Goal: Transaction & Acquisition: Purchase product/service

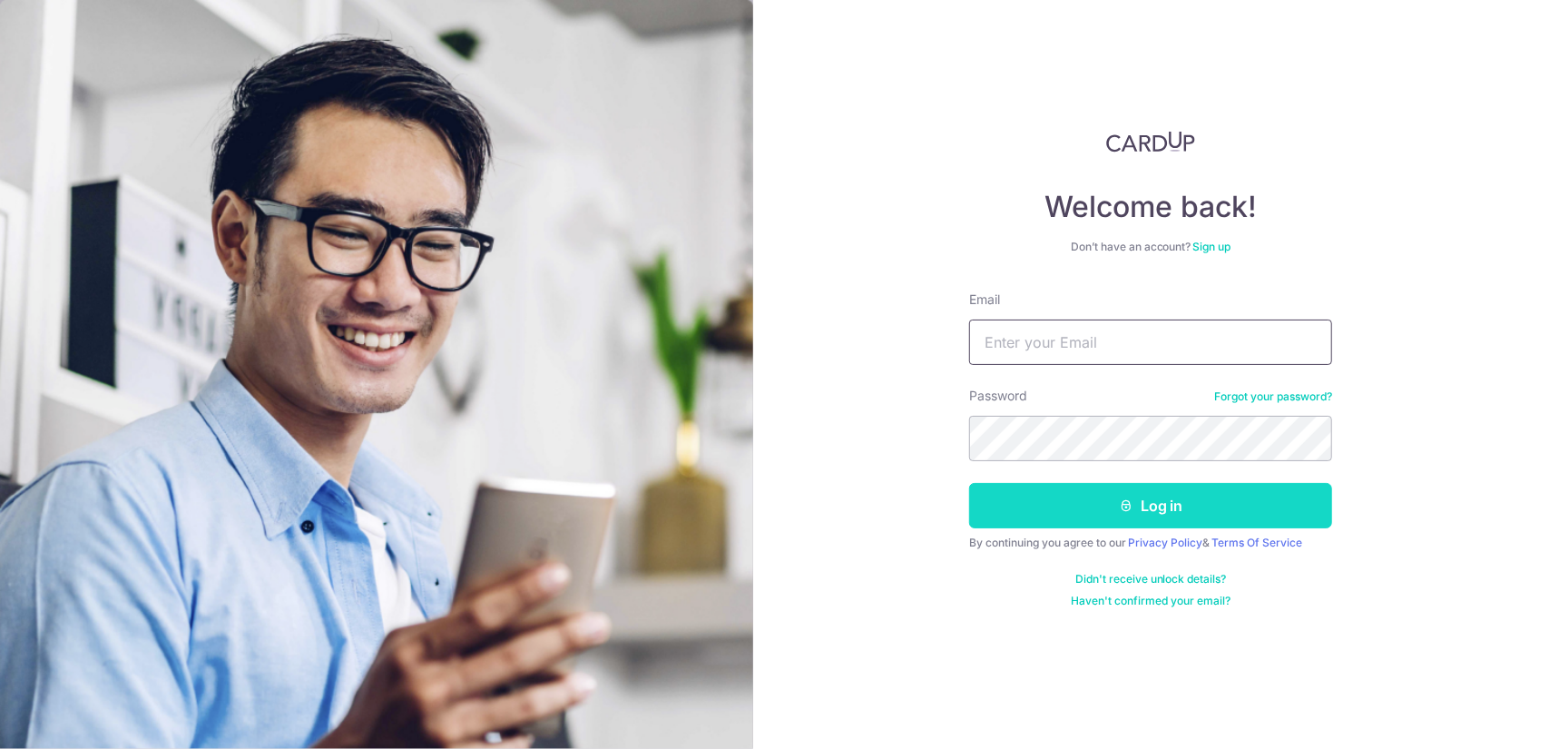
type input "marcusschua7296@gmail.com"
click at [1131, 498] on icon "submit" at bounding box center [1126, 505] width 15 height 15
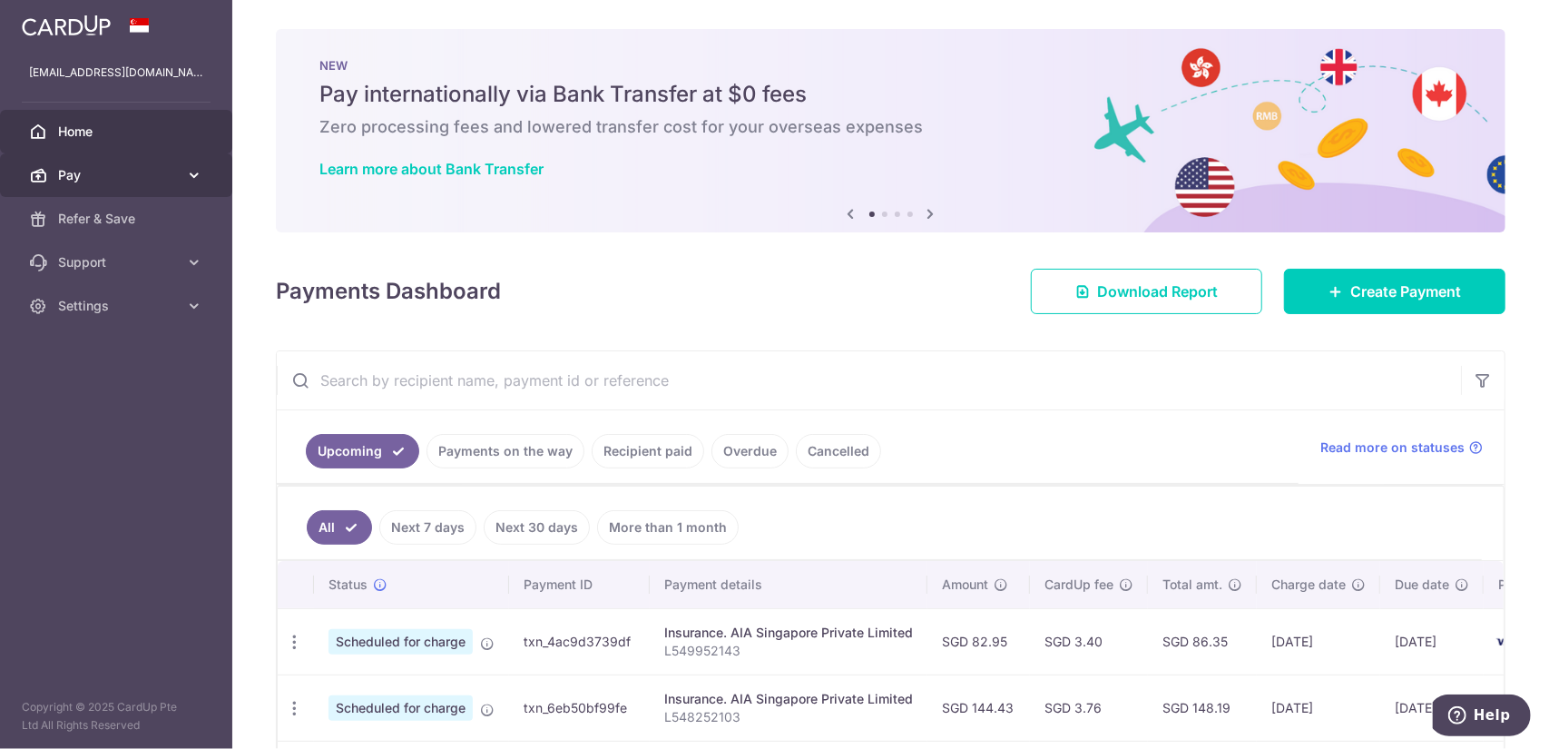
click at [152, 181] on span "Pay" at bounding box center [118, 175] width 120 height 18
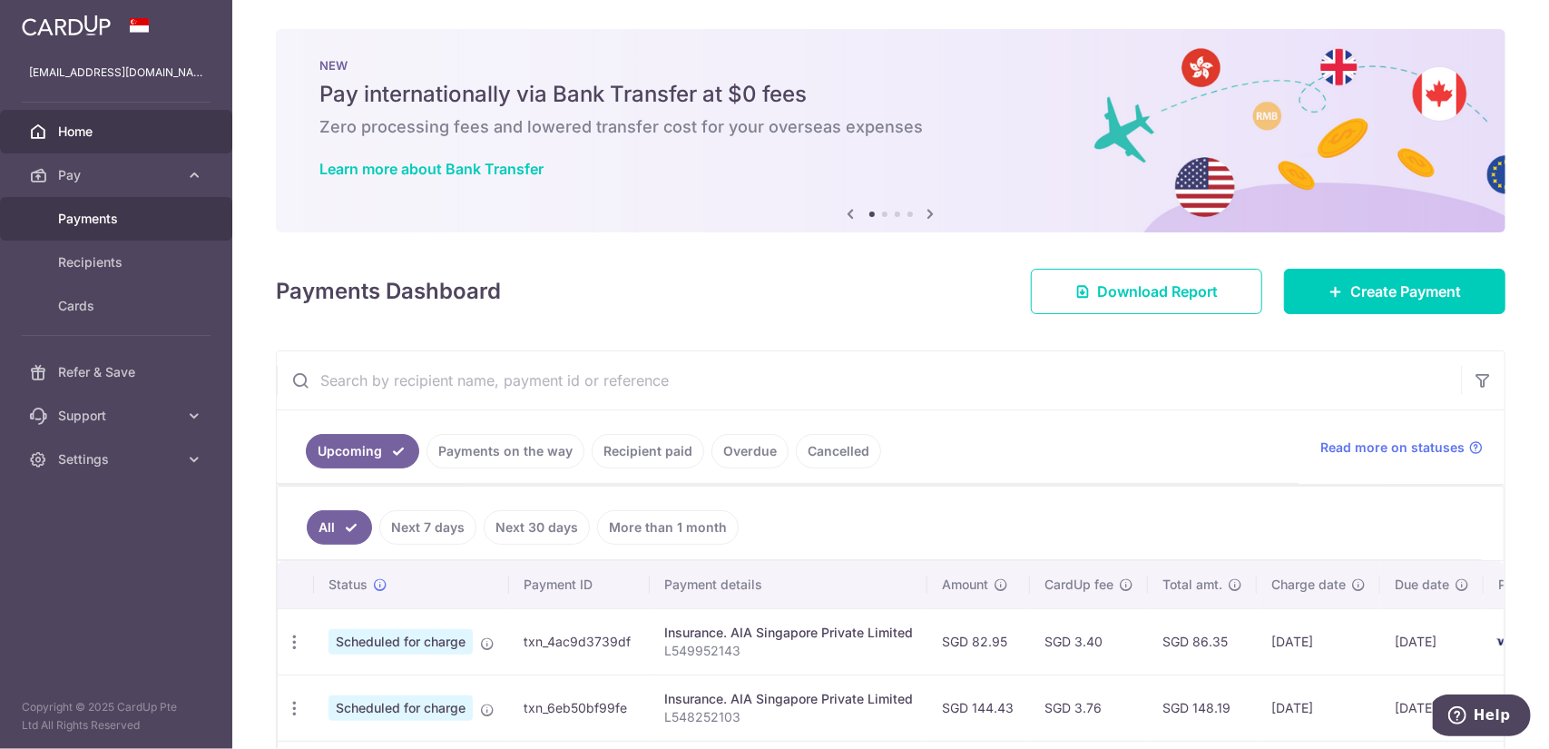
click at [123, 230] on link "Payments" at bounding box center [116, 219] width 232 height 44
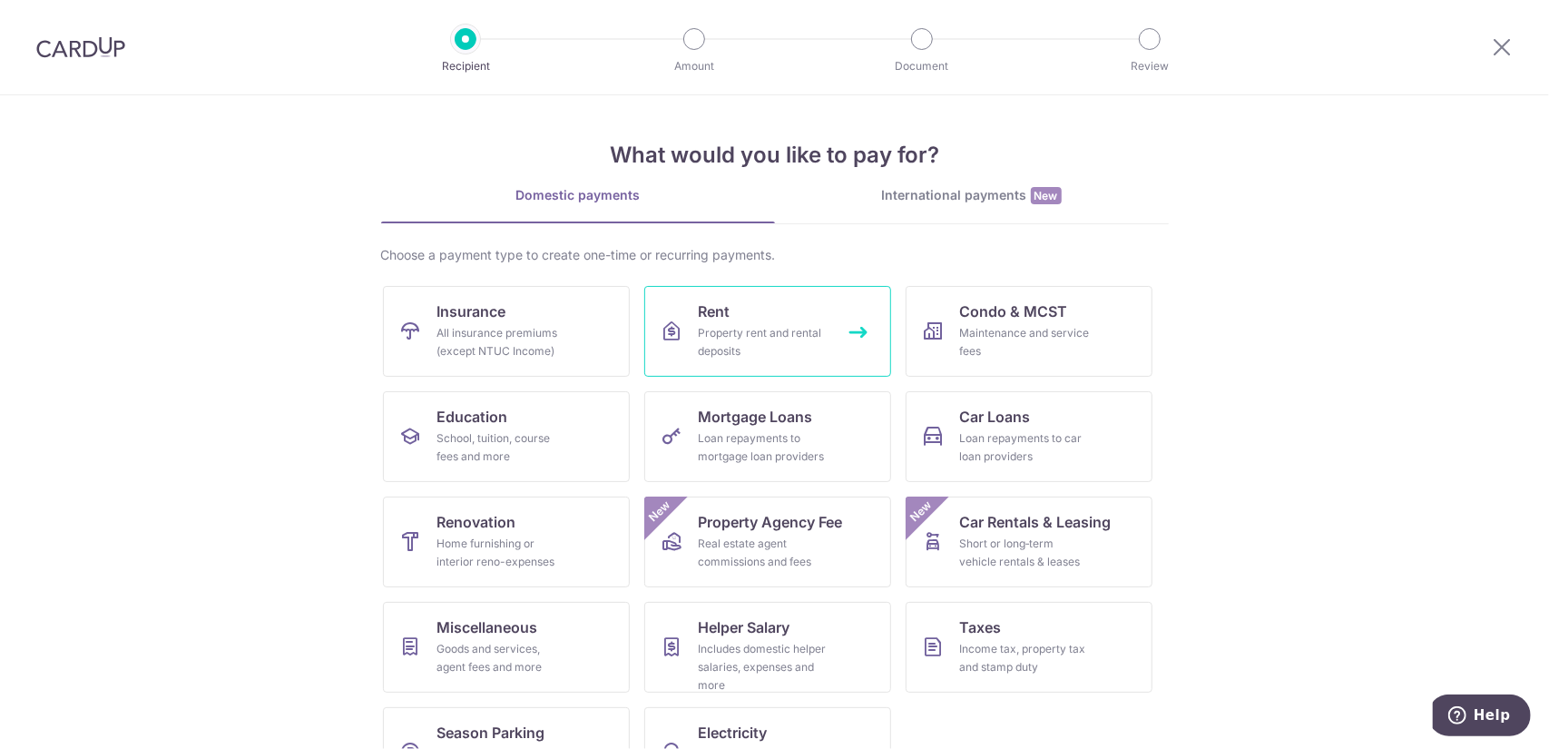
click at [788, 340] on div "Property rent and rental deposits" at bounding box center [764, 342] width 131 height 36
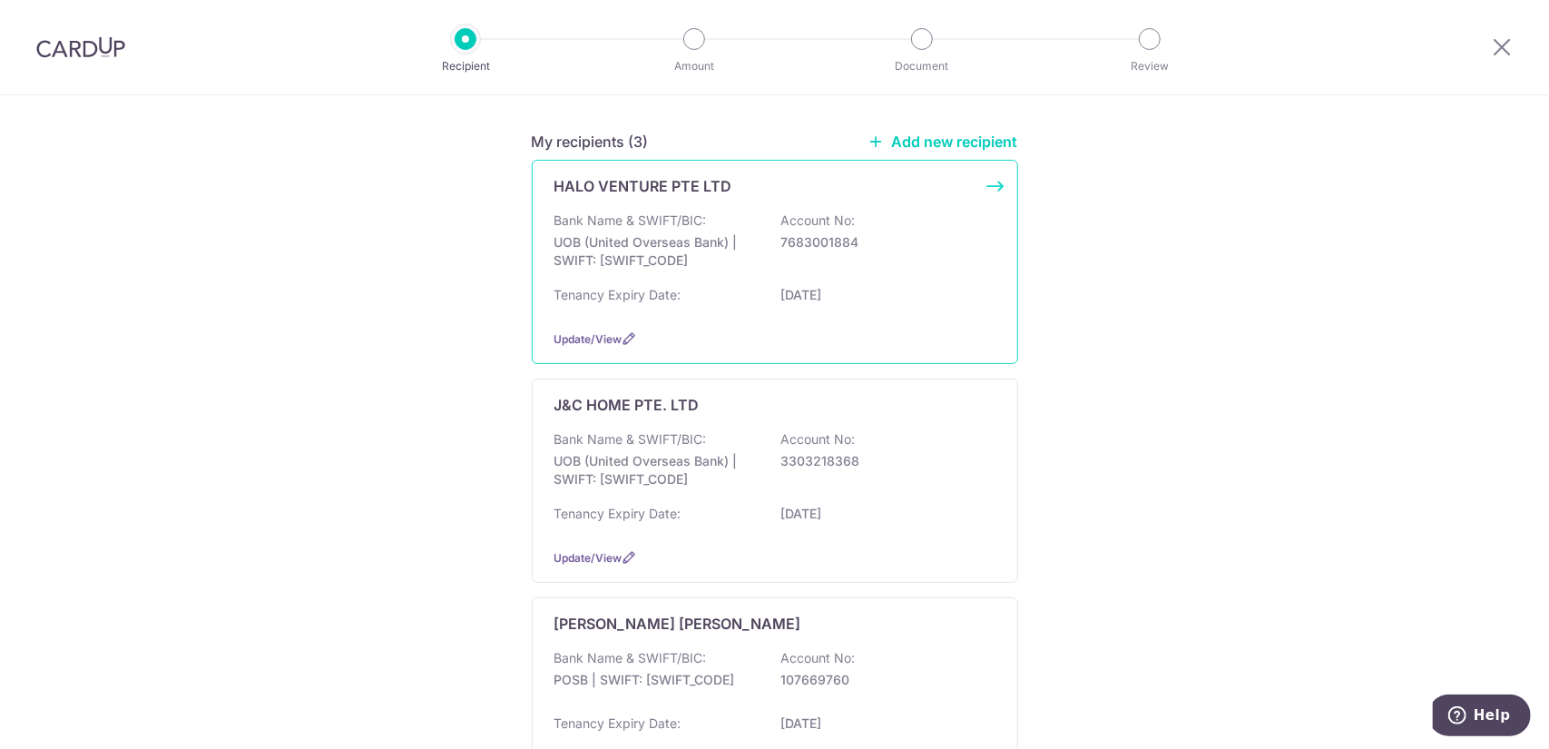
scroll to position [83, 0]
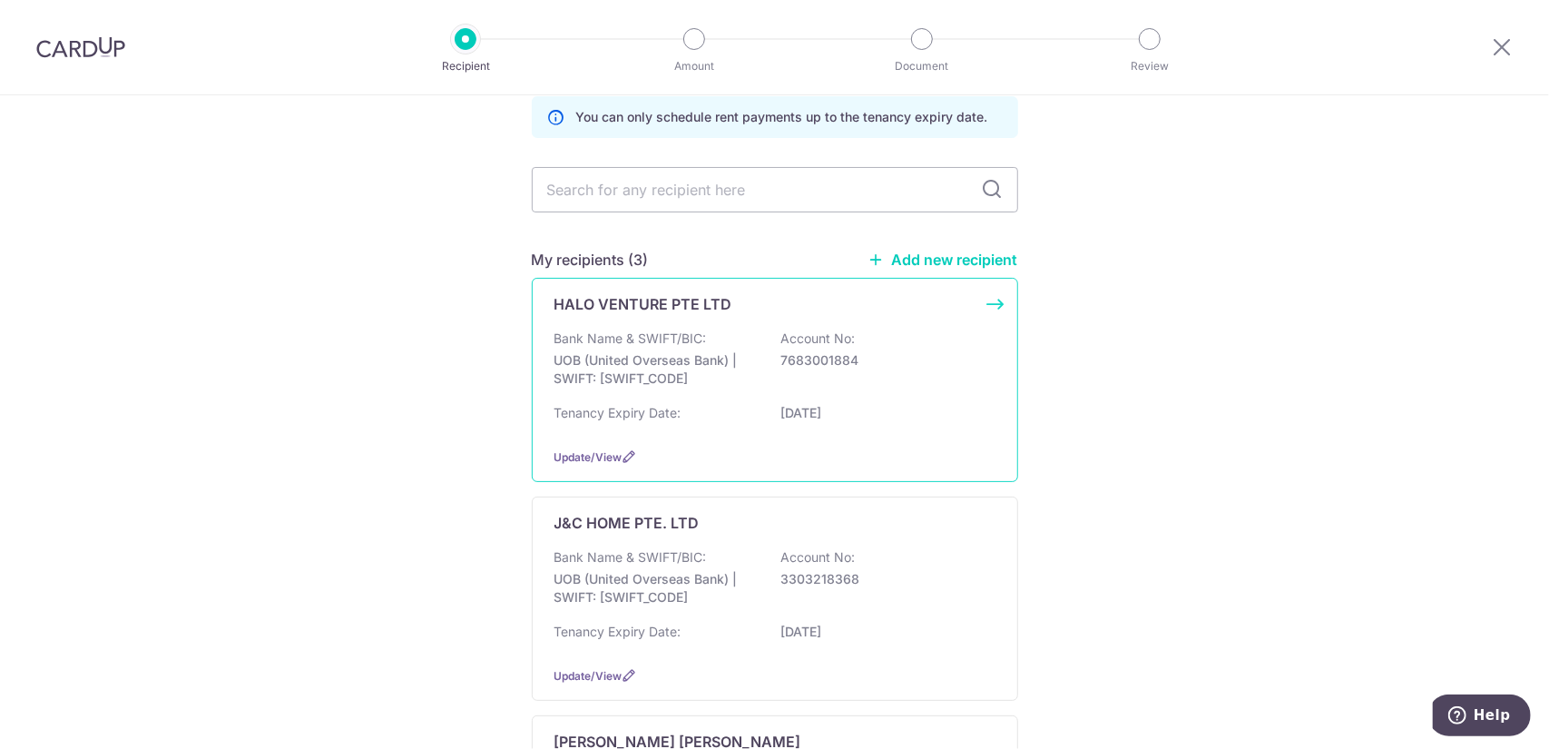
click at [947, 355] on p "7683001884" at bounding box center [882, 360] width 203 height 18
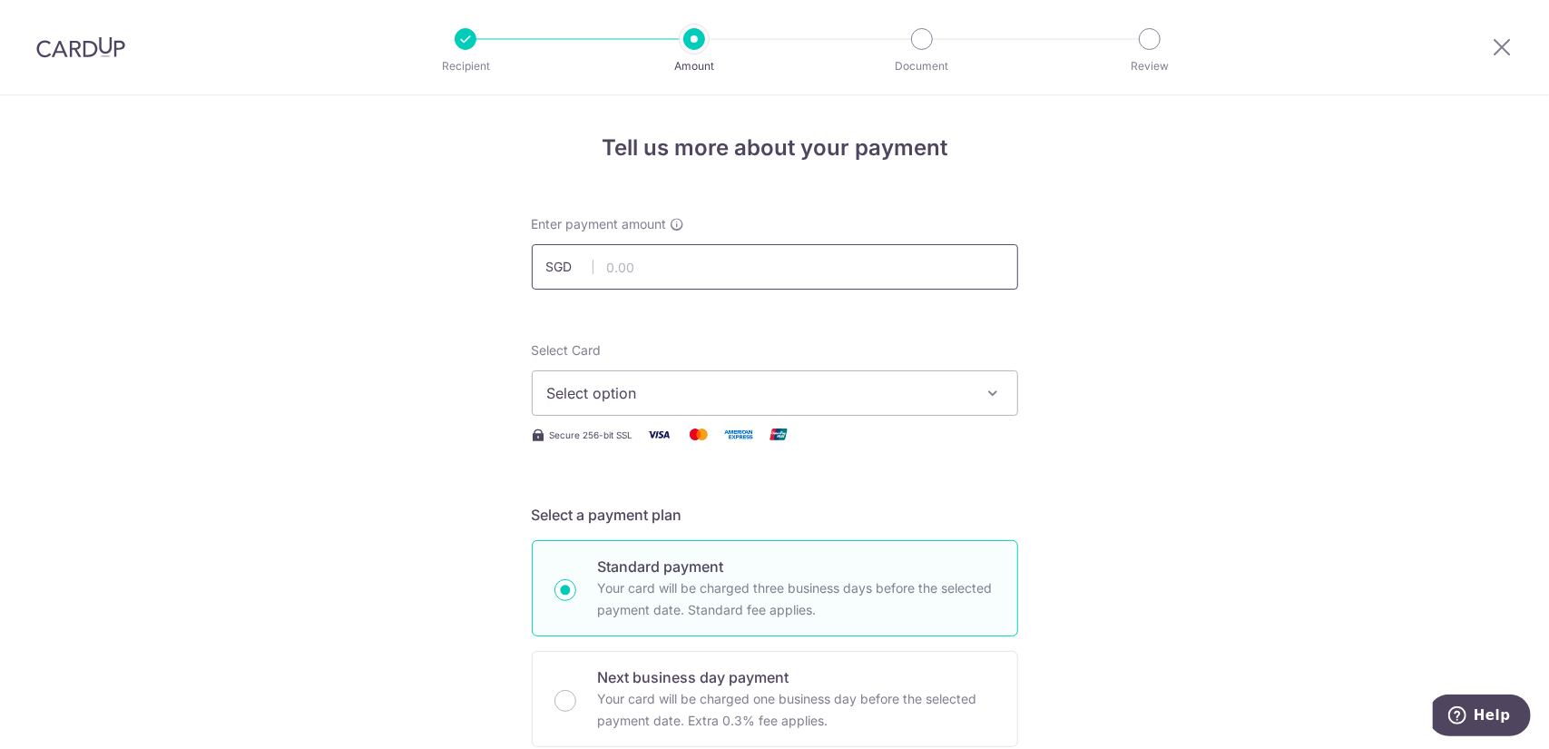
click at [733, 262] on input "text" at bounding box center [775, 266] width 486 height 45
type input "2,943.00"
click at [712, 378] on button "Select option" at bounding box center [775, 392] width 486 height 45
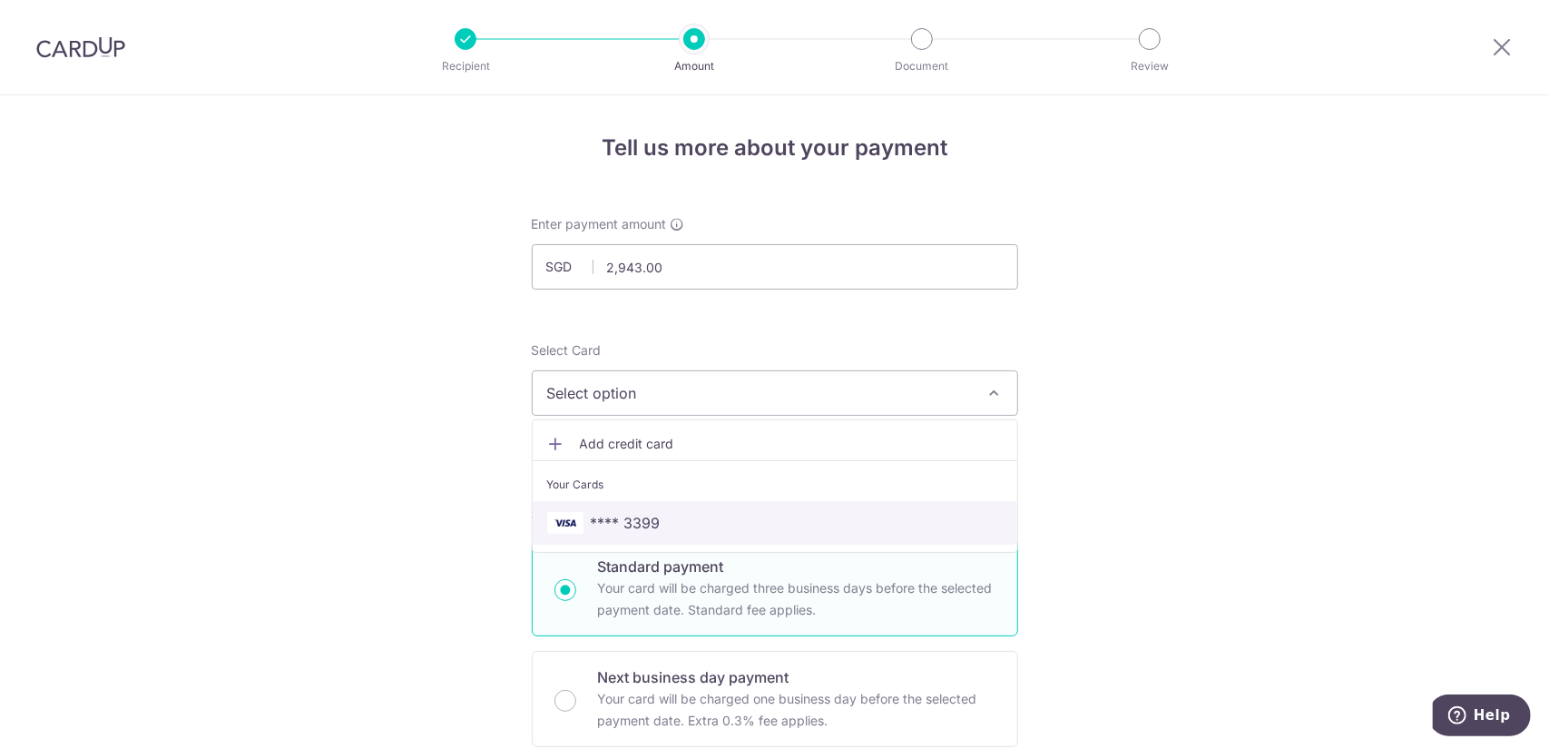
click at [736, 512] on span "**** 3399" at bounding box center [775, 523] width 456 height 22
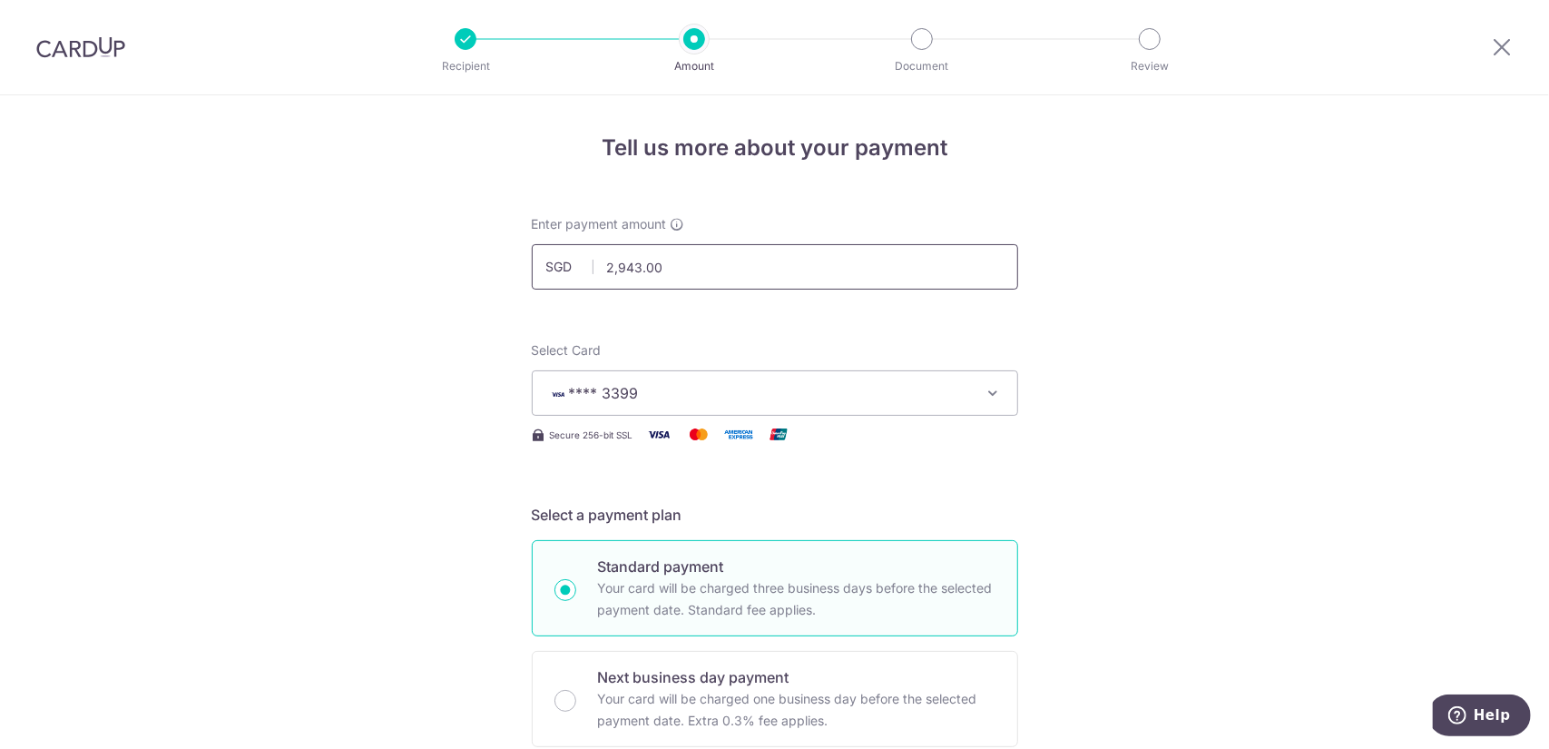
click at [757, 267] on input "2,943.00" at bounding box center [775, 266] width 486 height 45
type input "4,000.00"
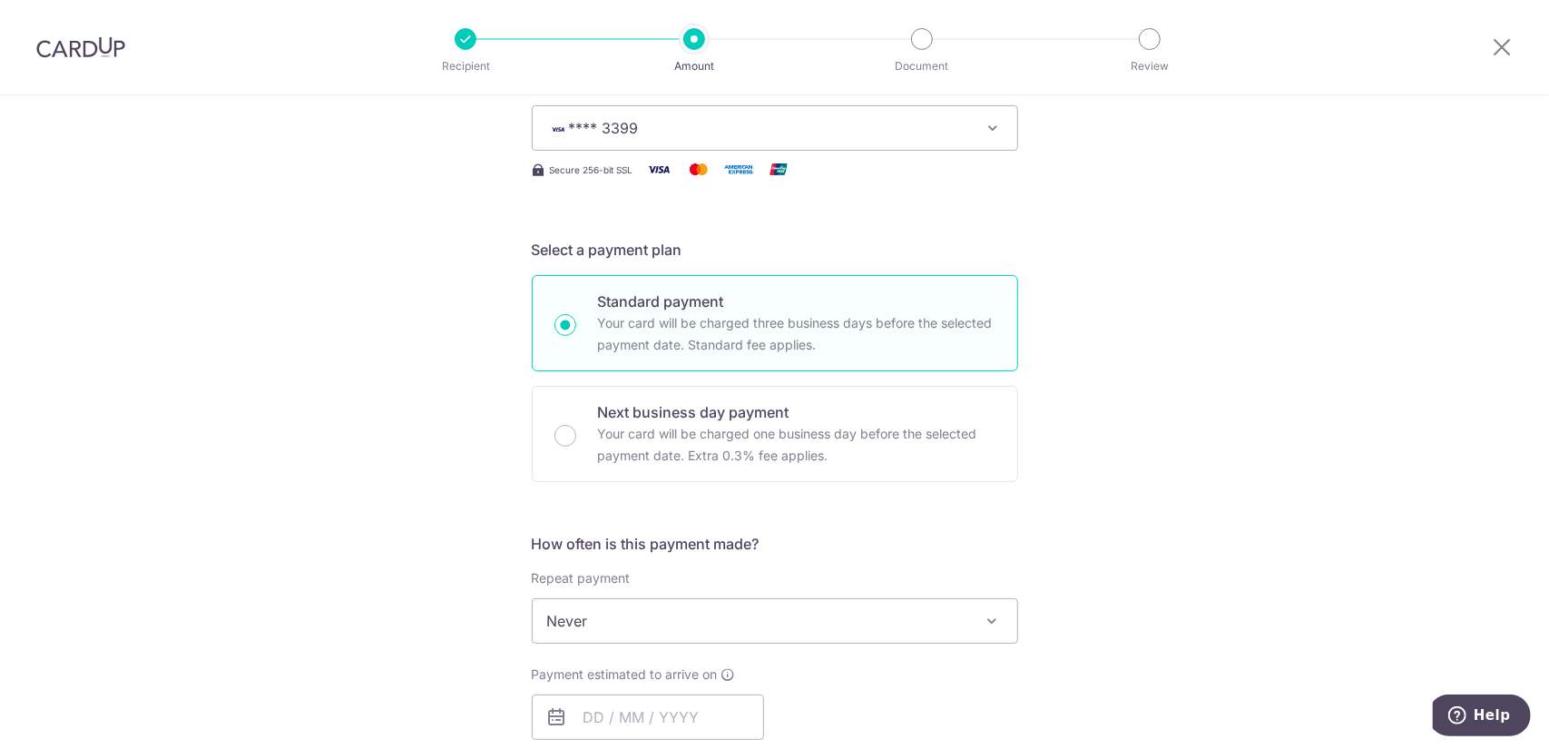
scroll to position [454, 0]
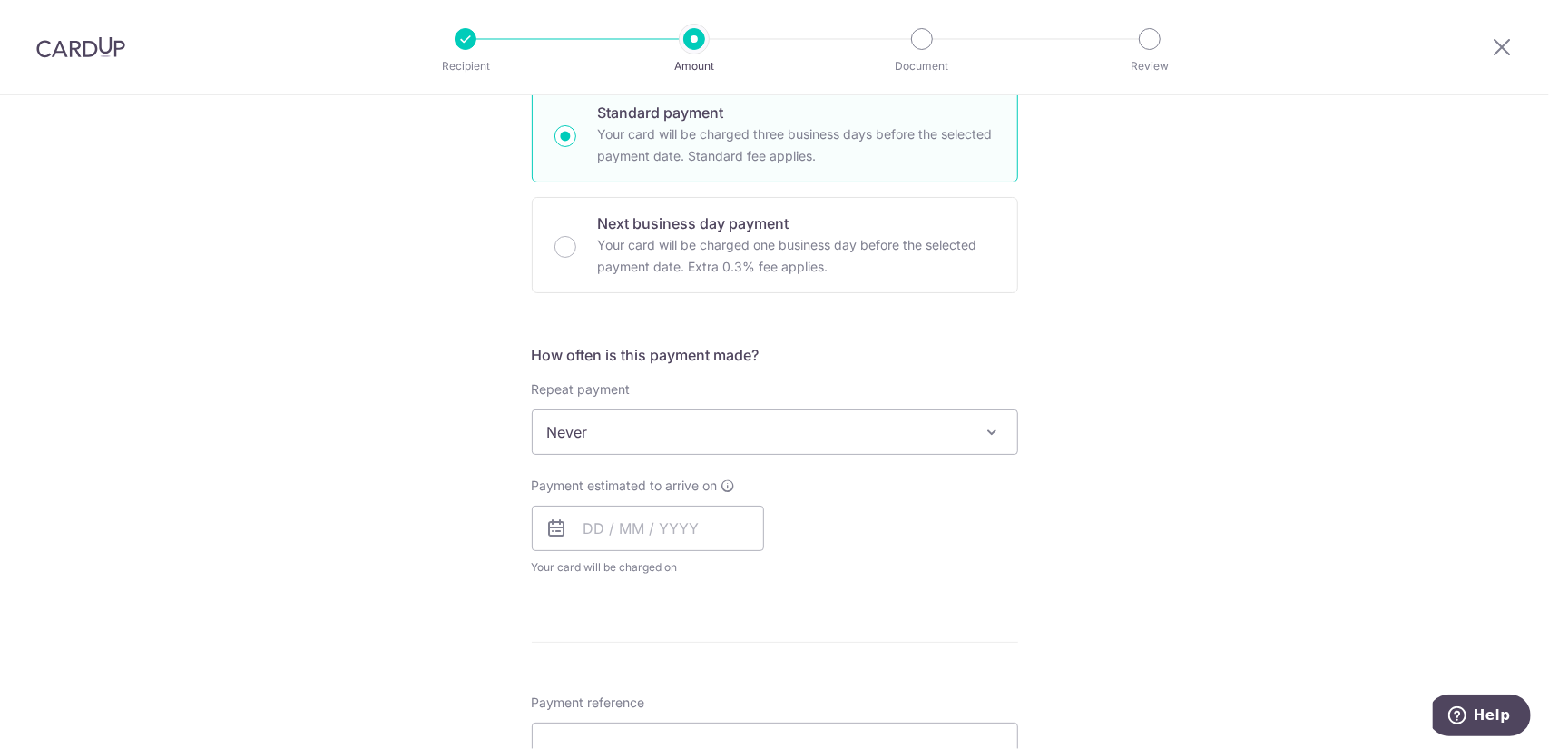
click at [781, 431] on span "Never" at bounding box center [775, 432] width 485 height 44
click at [629, 538] on input "text" at bounding box center [648, 527] width 232 height 45
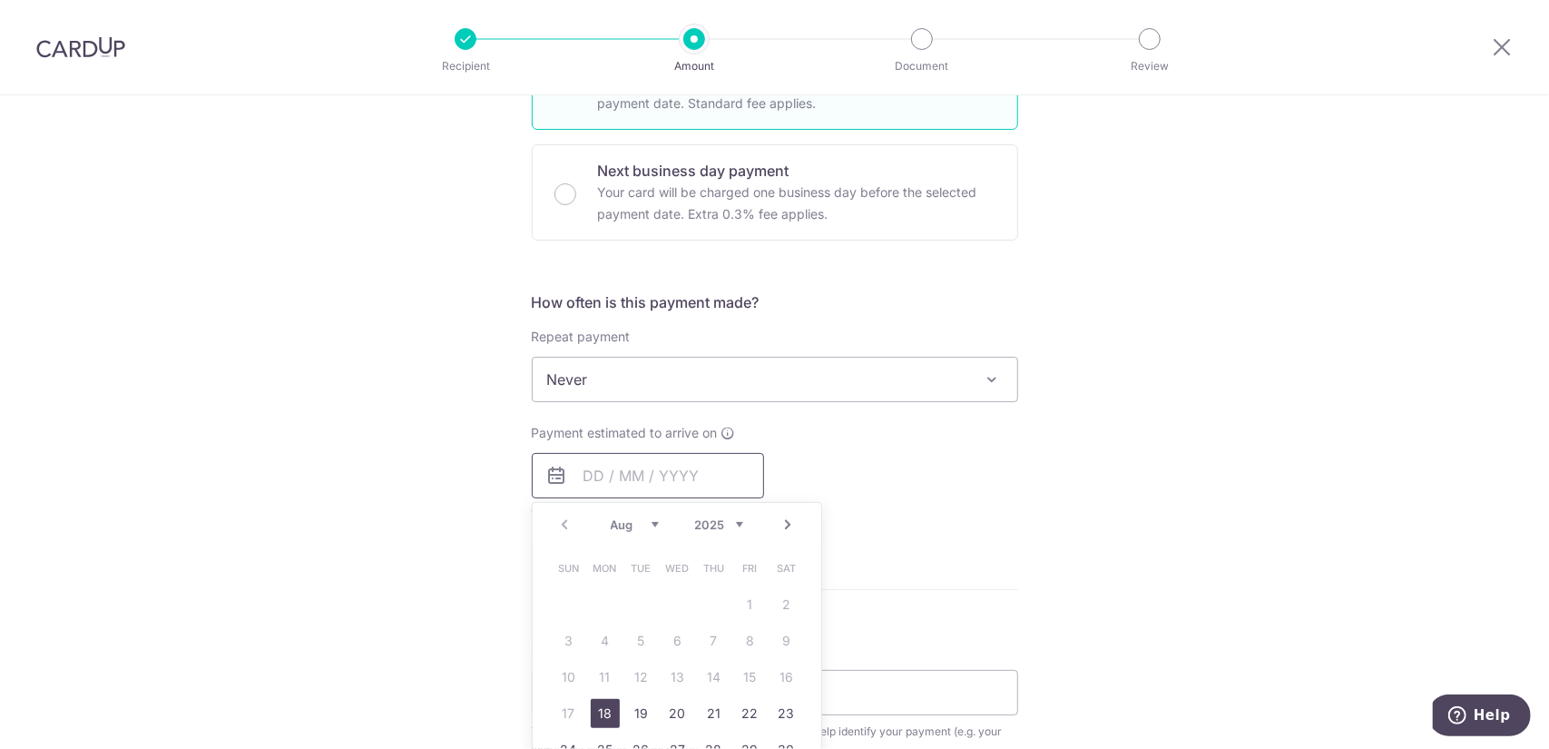
scroll to position [544, 0]
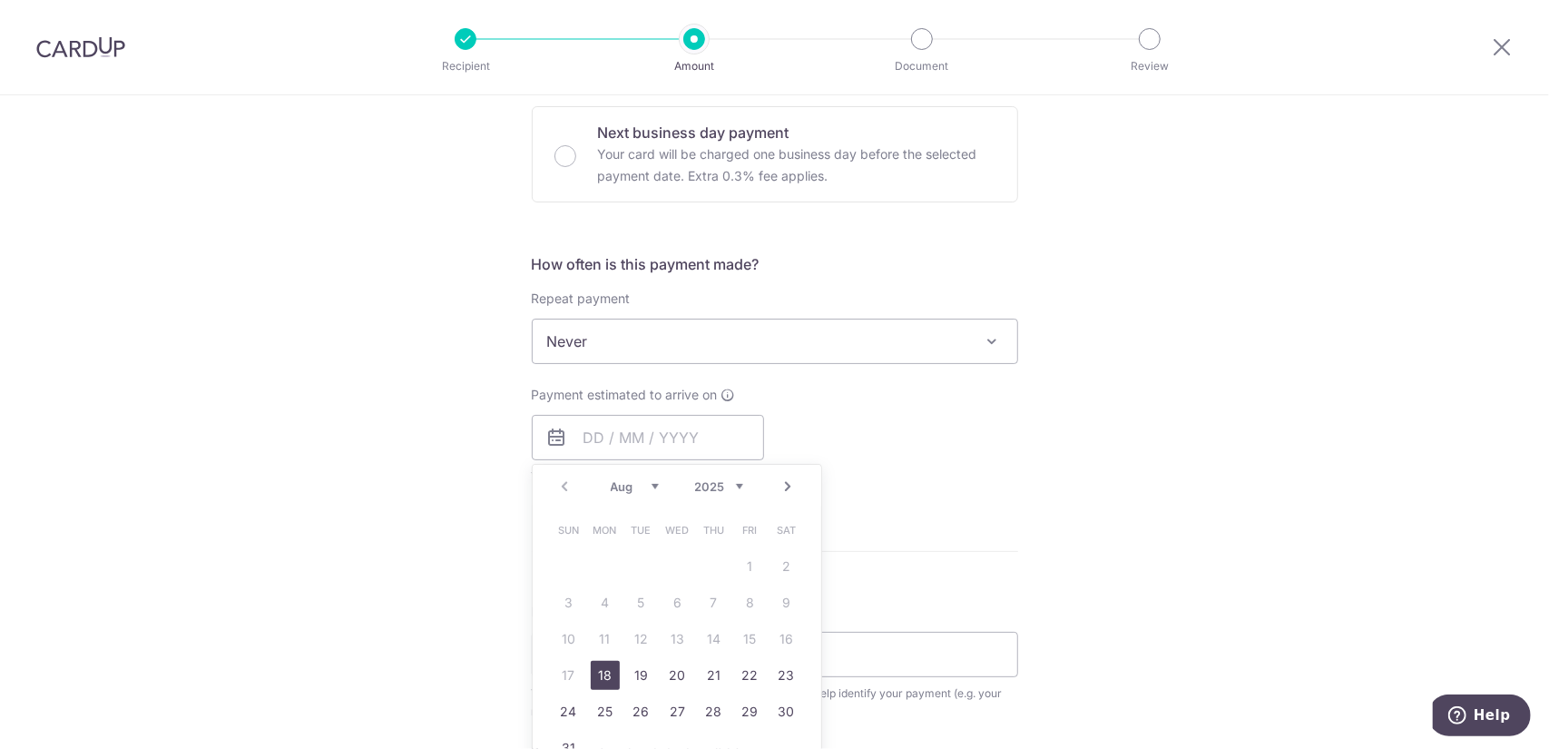
drag, startPoint x: 603, startPoint y: 667, endPoint x: 1025, endPoint y: 508, distance: 451.7
click at [603, 667] on link "18" at bounding box center [605, 675] width 29 height 29
type input "[DATE]"
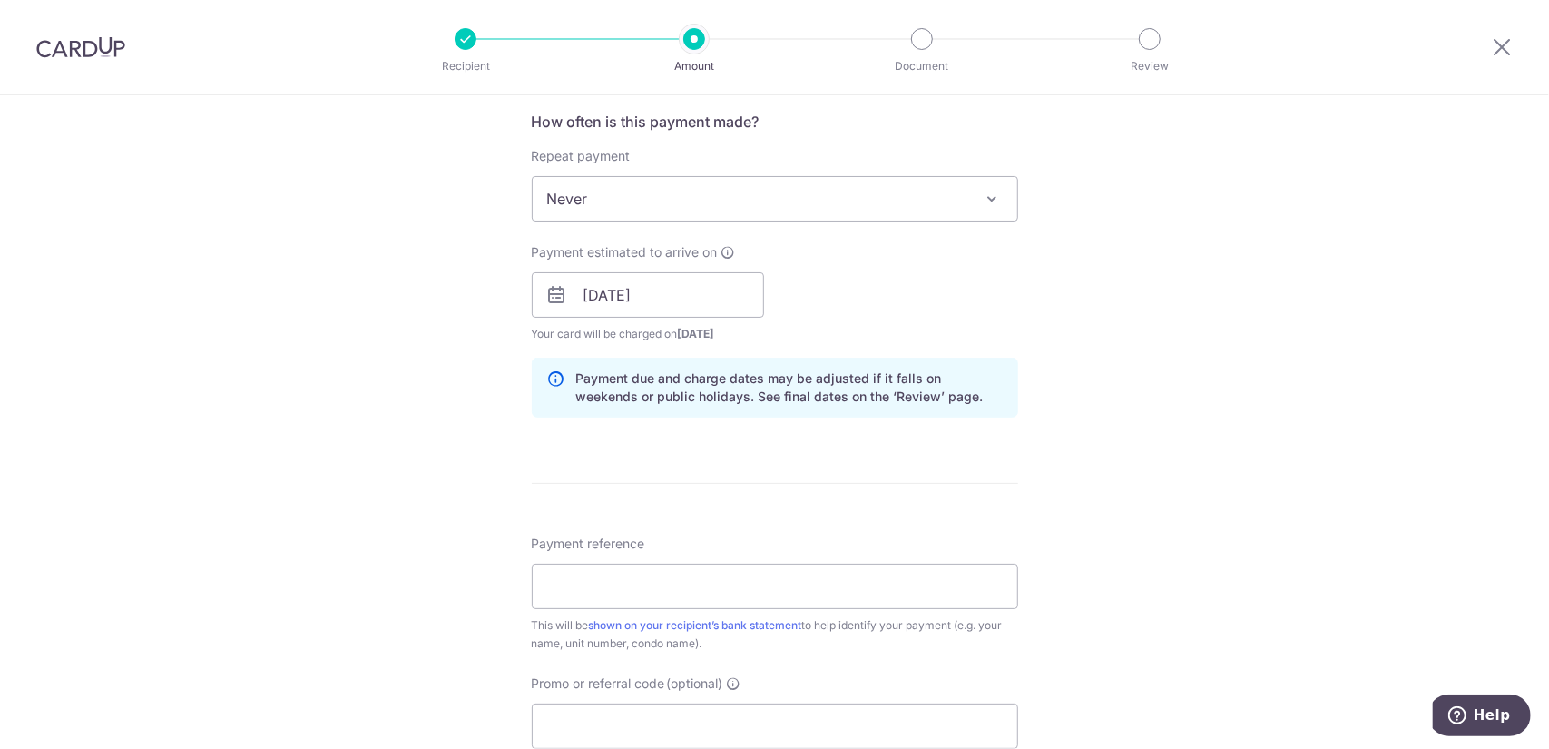
scroll to position [726, 0]
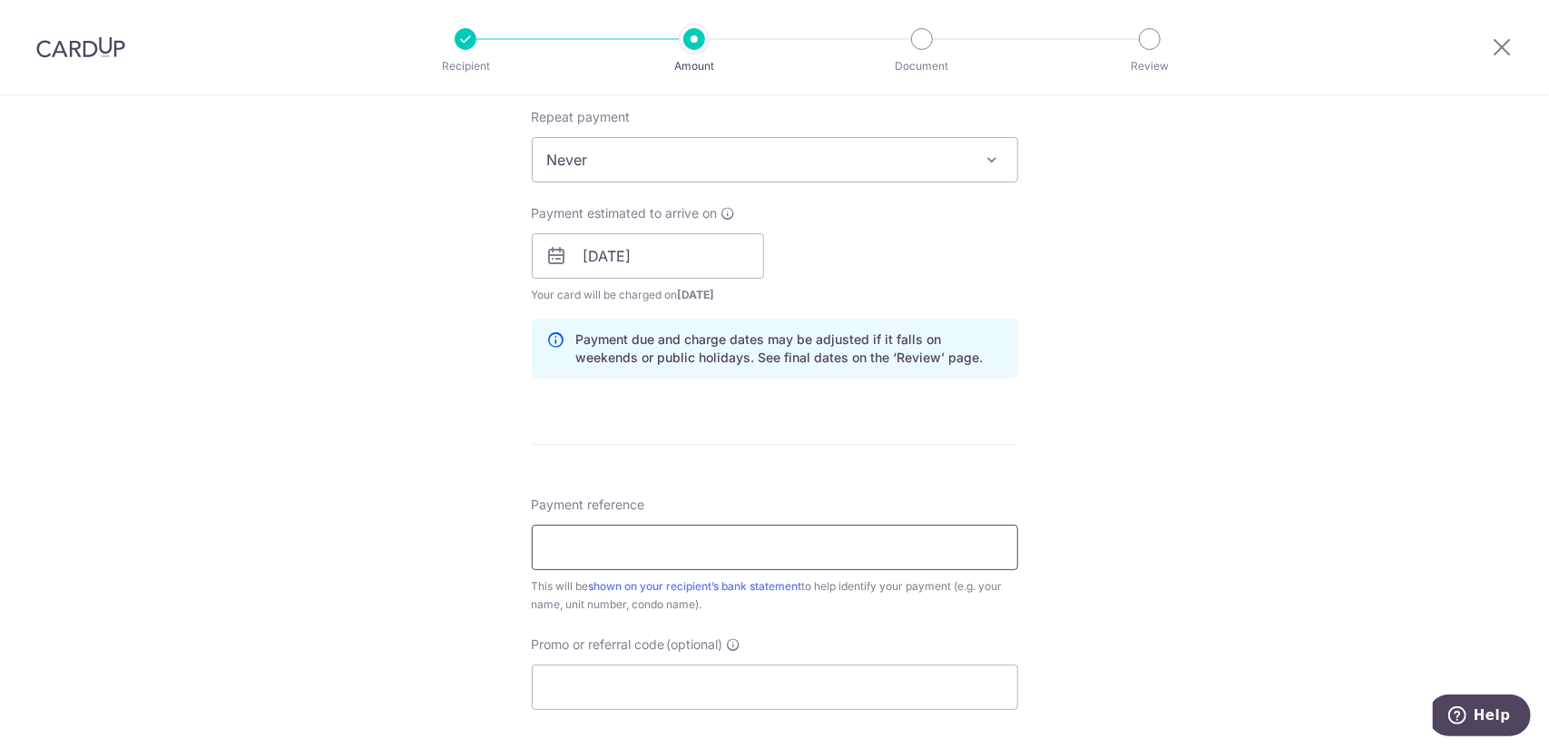
click at [623, 541] on input "Payment reference" at bounding box center [775, 547] width 486 height 45
type input "wcega 1583"
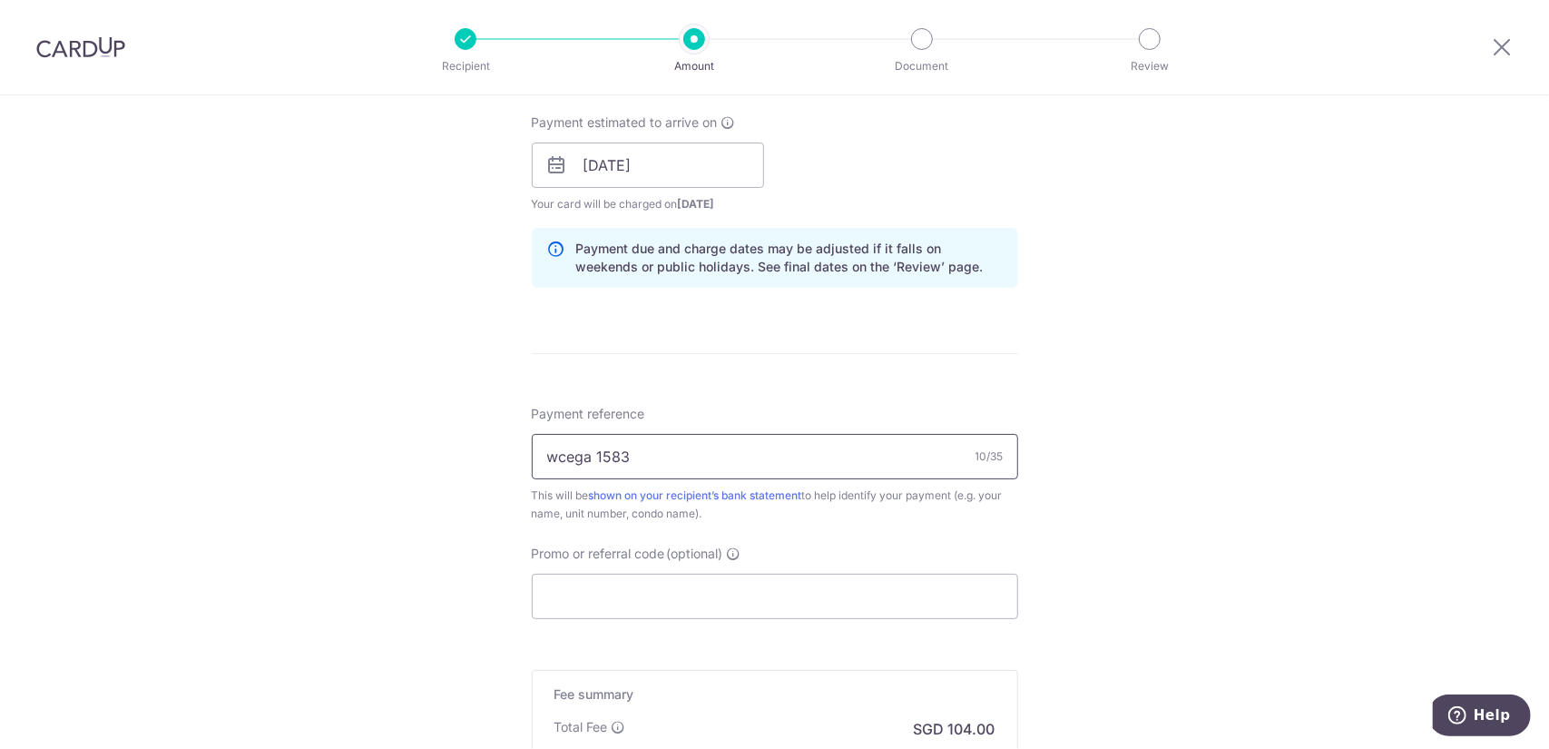
scroll to position [907, 0]
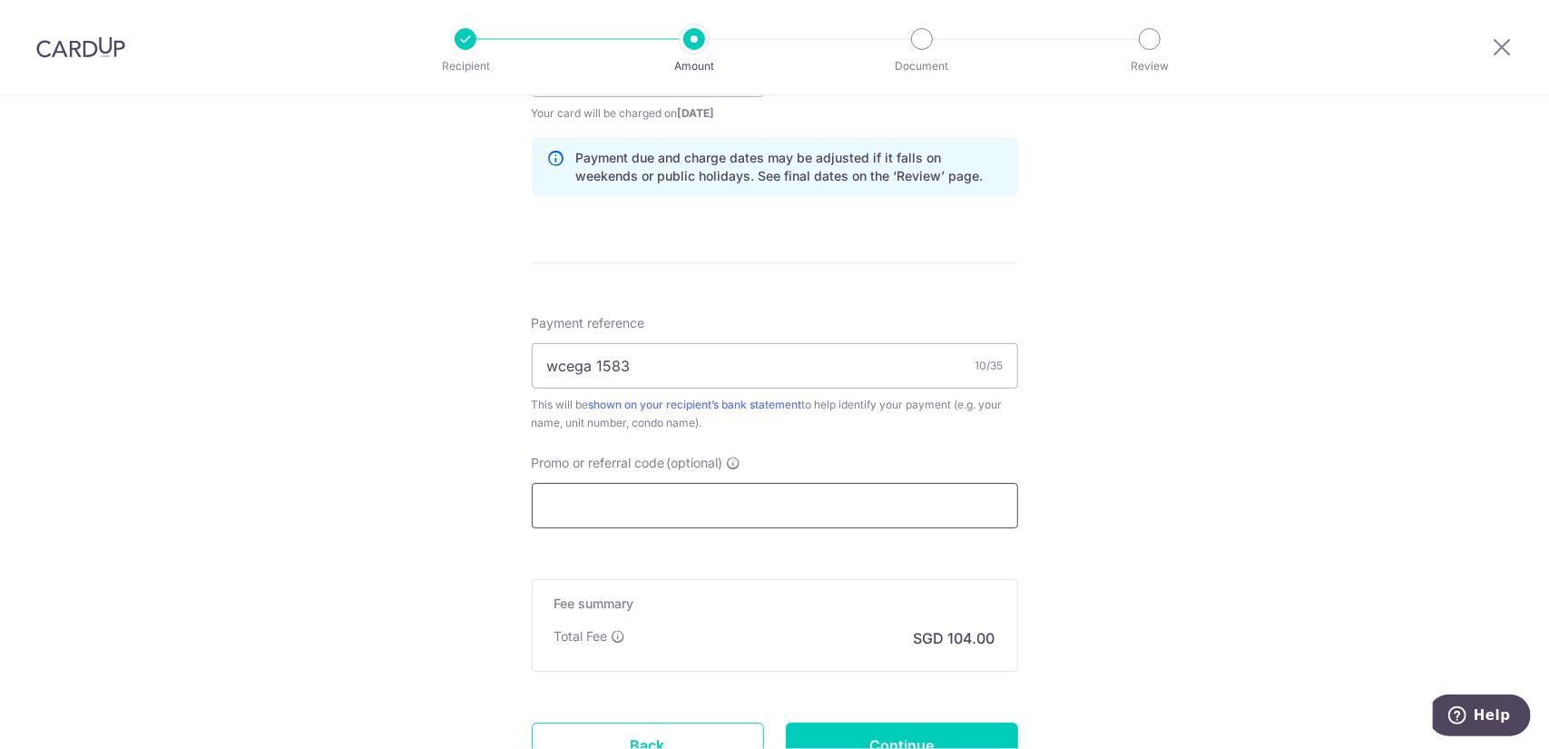
click at [668, 495] on input "Promo or referral code (optional)" at bounding box center [775, 505] width 486 height 45
click at [652, 513] on input "Promo or referral code (optional)" at bounding box center [775, 505] width 486 height 45
paste input "SAVERENT179"
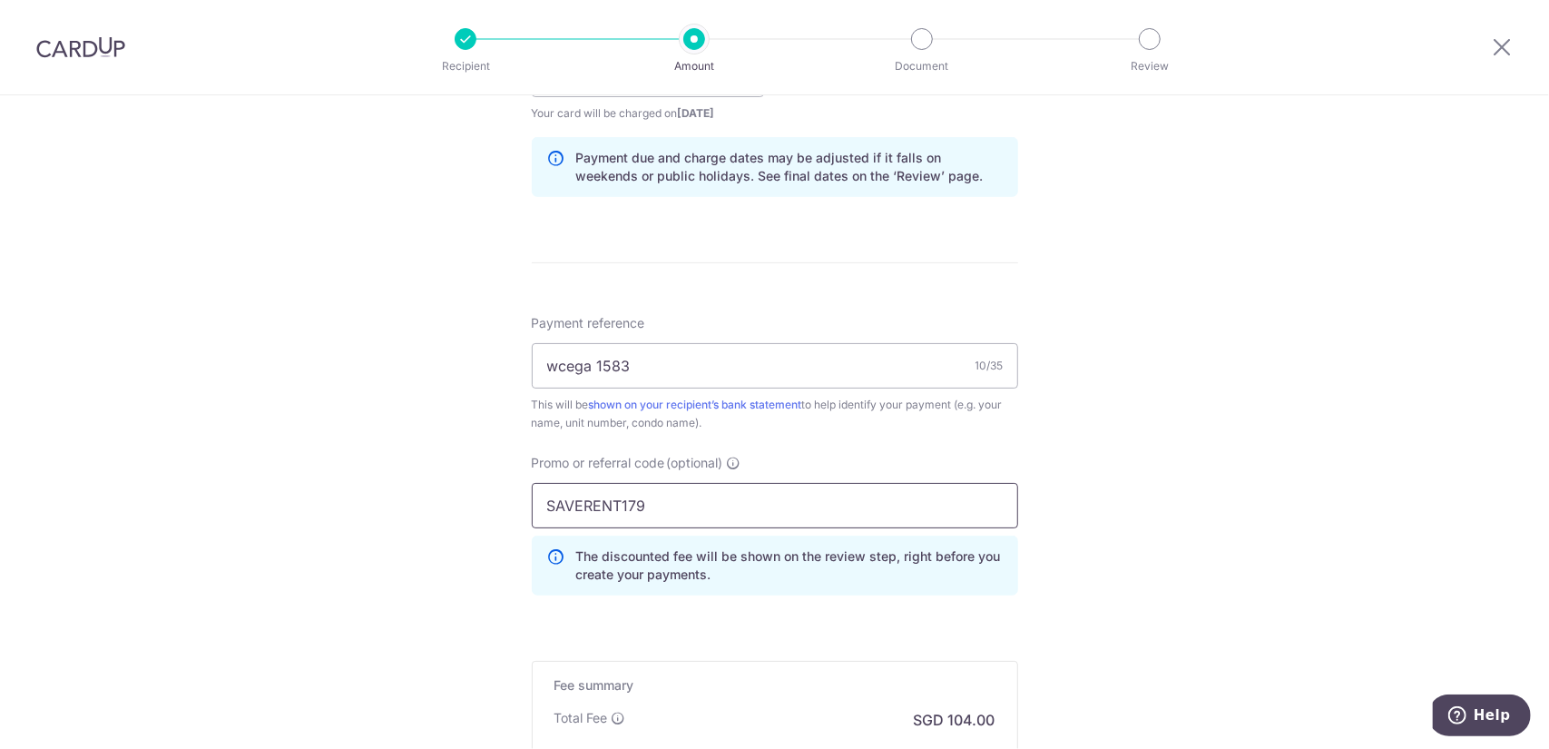
type input "SAVERENT179"
click at [1110, 575] on div "Tell us more about your payment Enter payment amount SGD 4,000.00 4000.00 Selec…" at bounding box center [774, 87] width 1549 height 1798
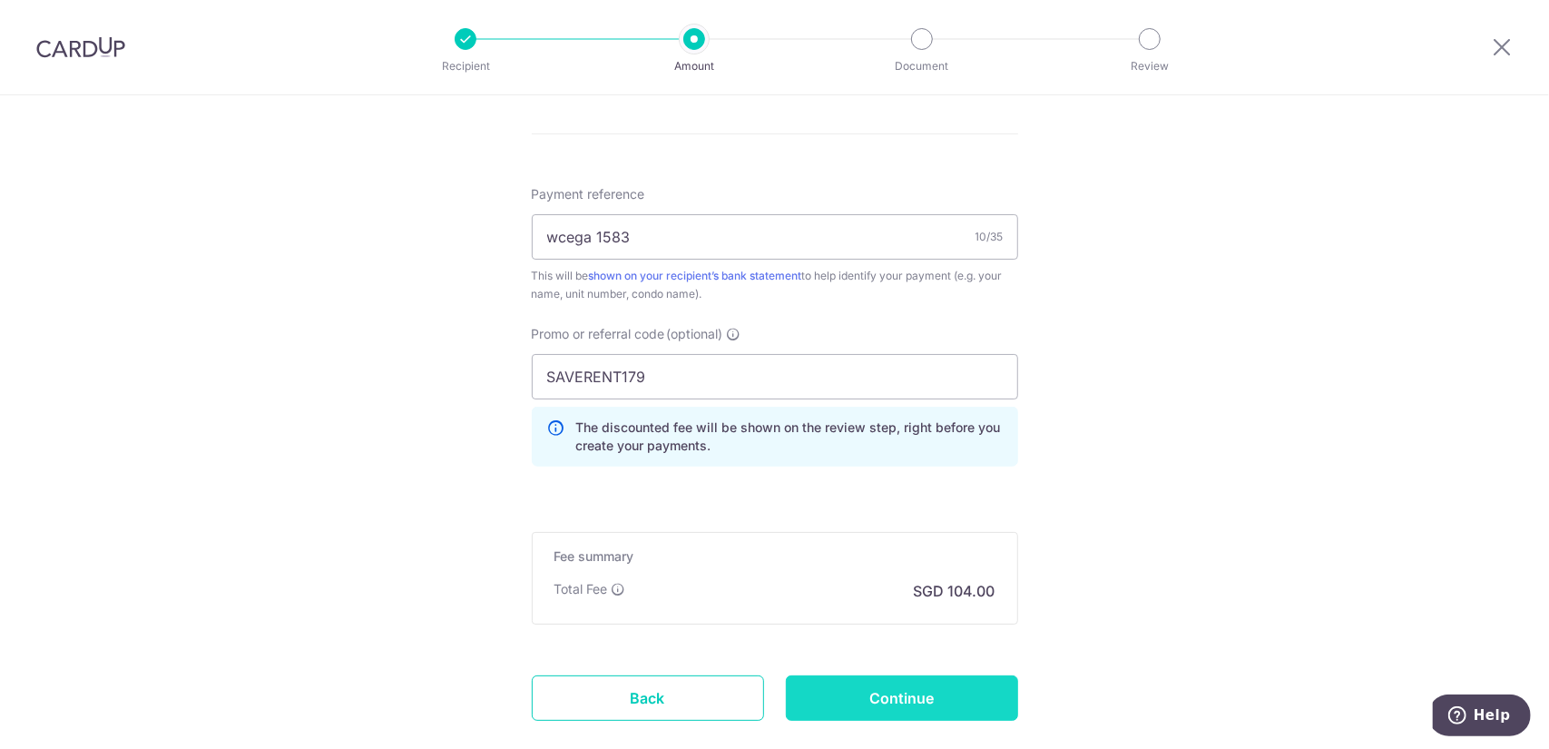
scroll to position [1089, 0]
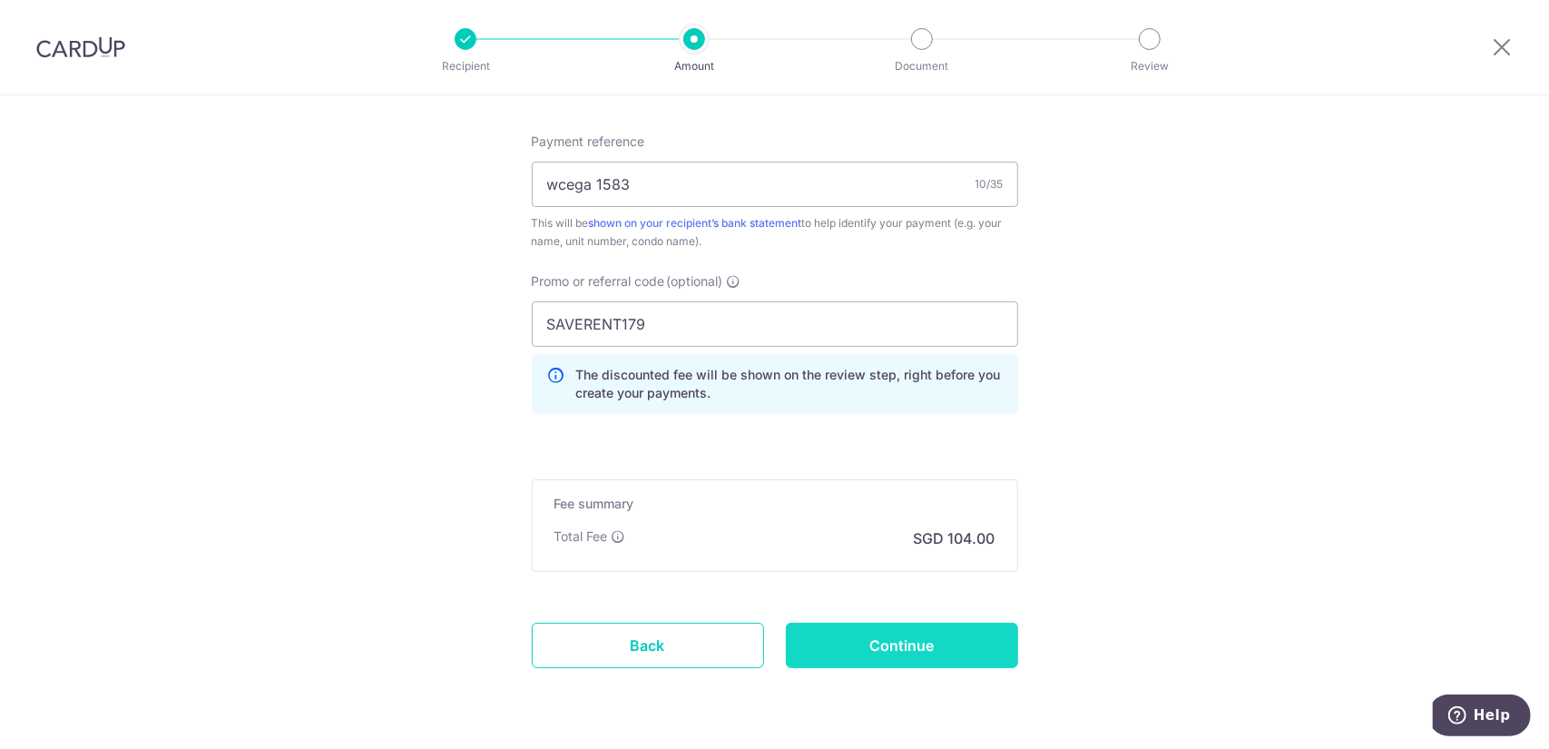
click at [938, 623] on input "Continue" at bounding box center [902, 645] width 232 height 45
type input "Create Schedule"
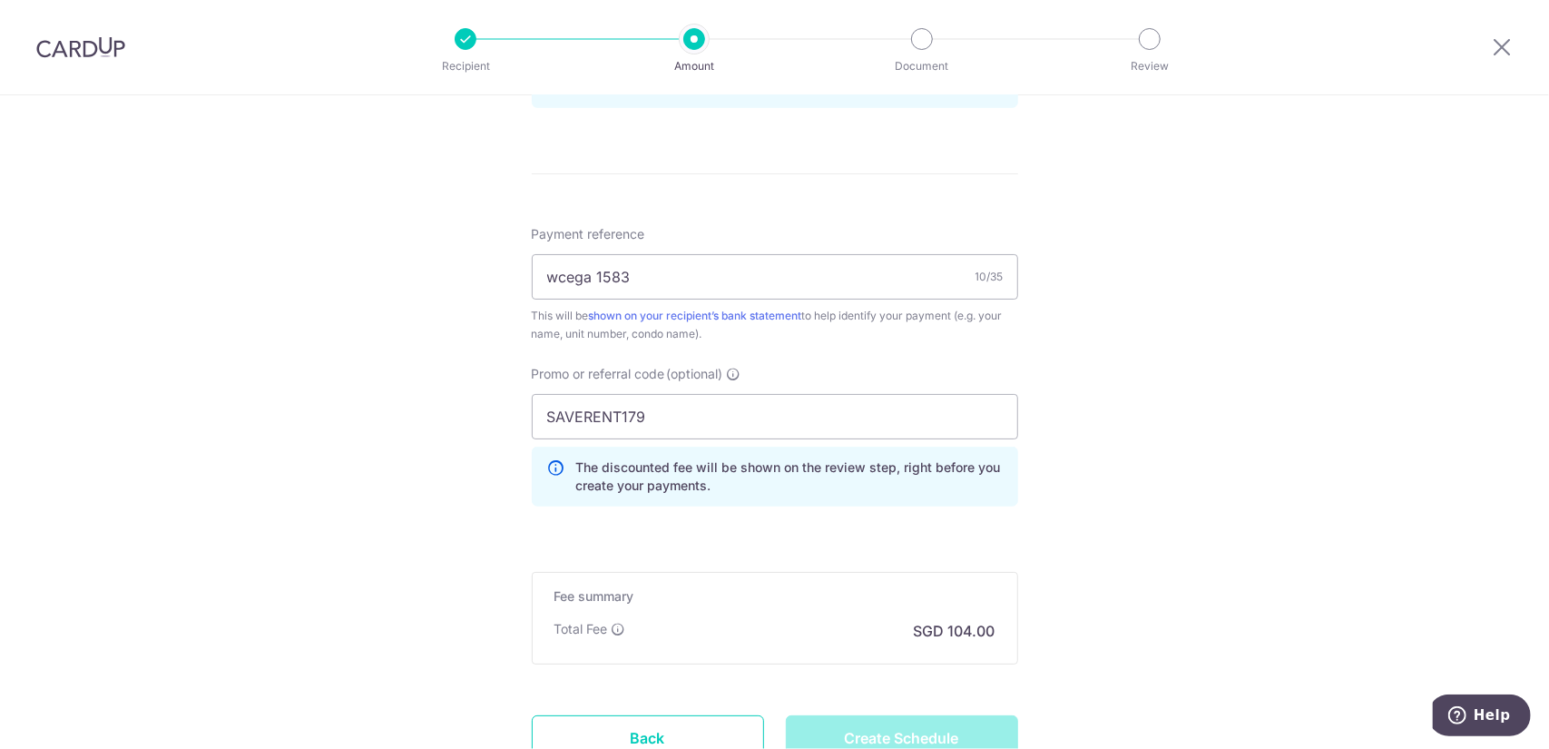
scroll to position [1139, 0]
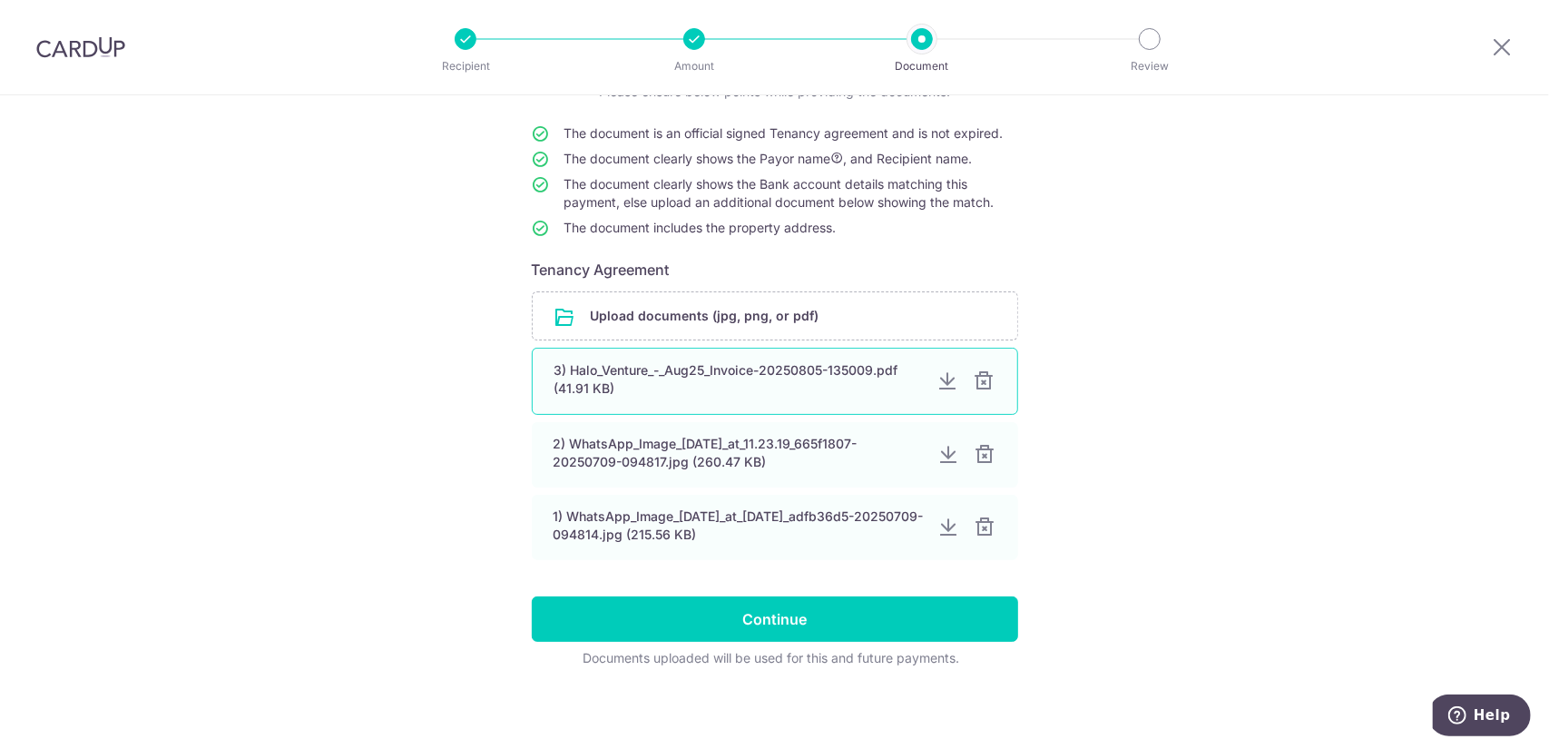
scroll to position [151, 0]
click at [978, 385] on div at bounding box center [985, 381] width 22 height 22
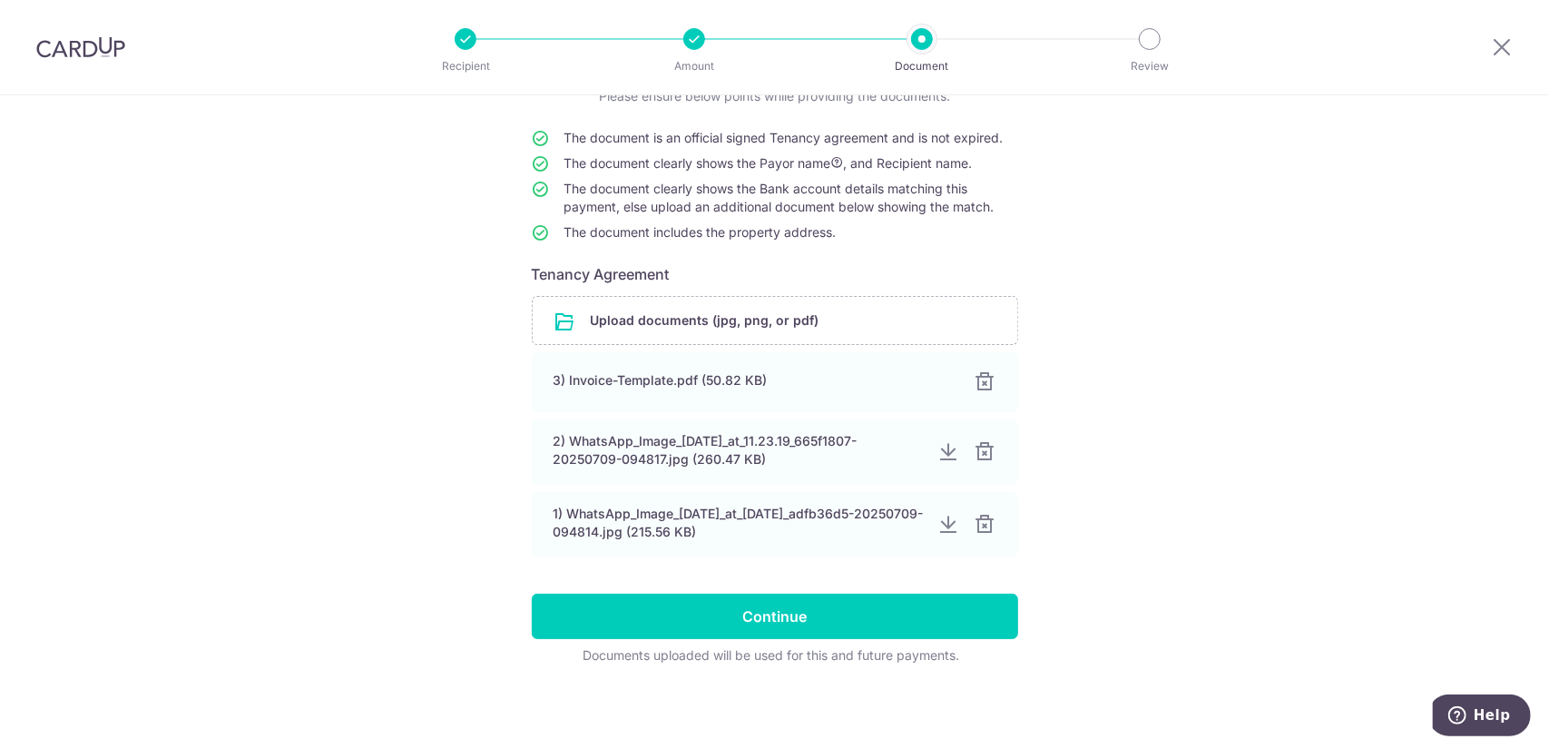
scroll to position [145, 0]
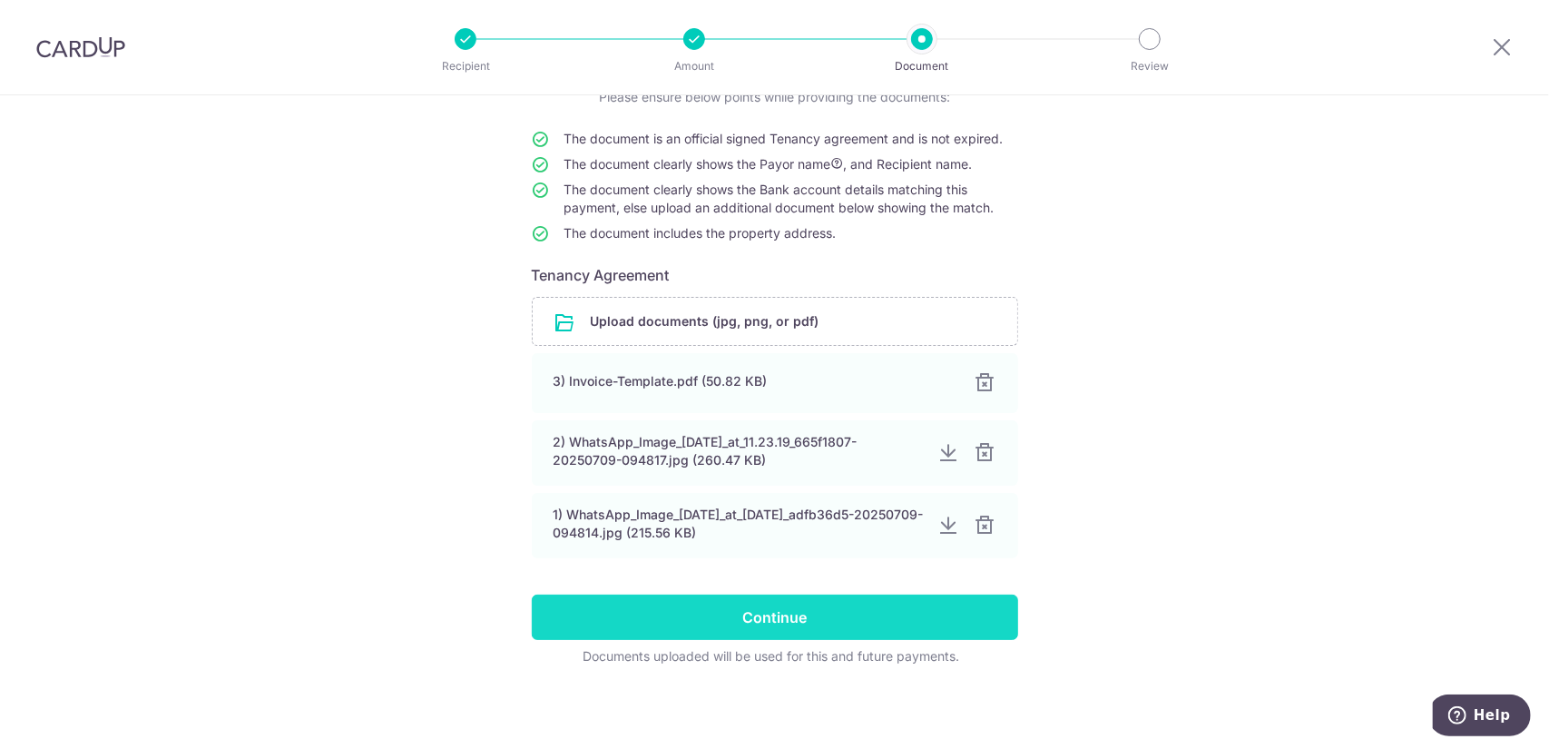
click at [909, 613] on input "Continue" at bounding box center [775, 616] width 486 height 45
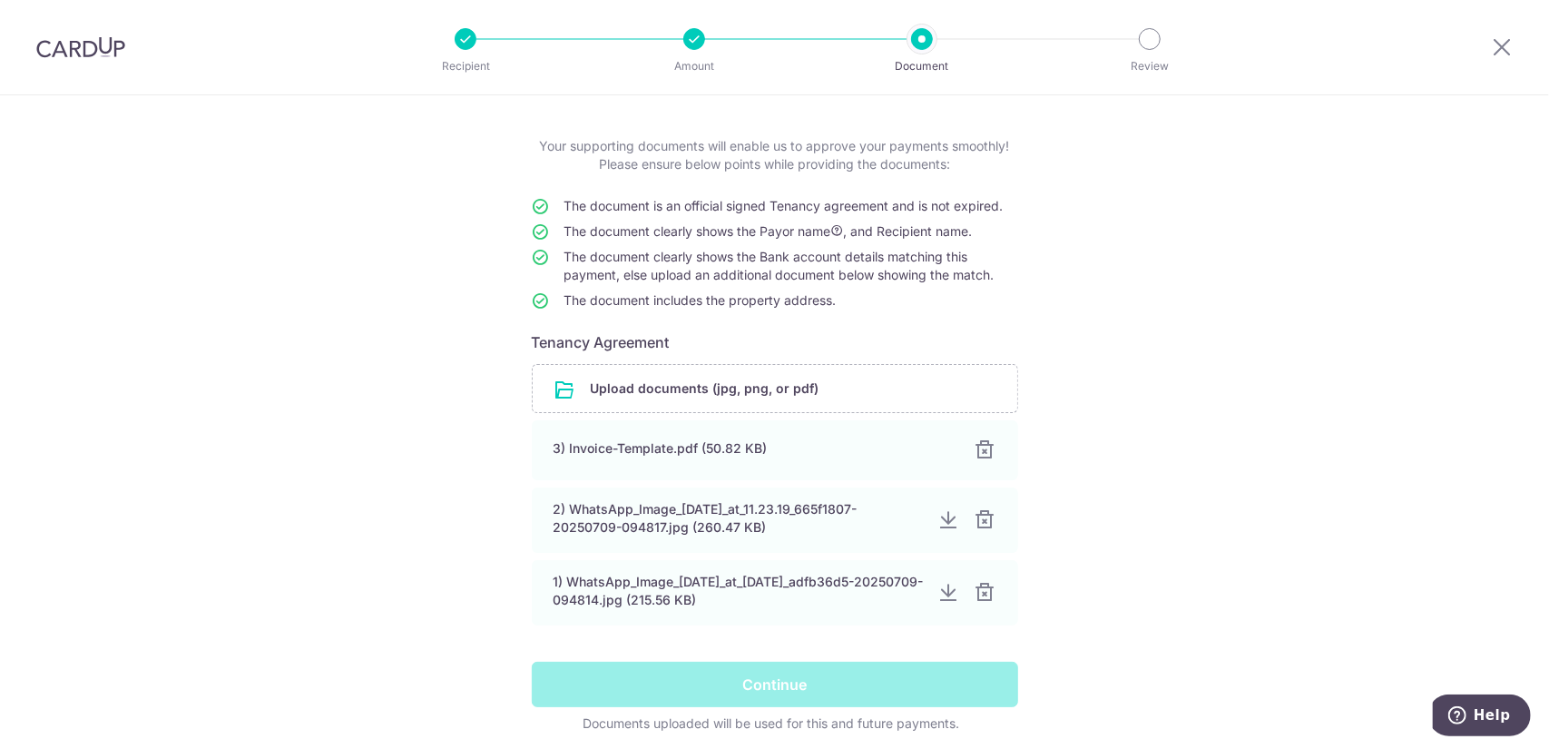
scroll to position [0, 0]
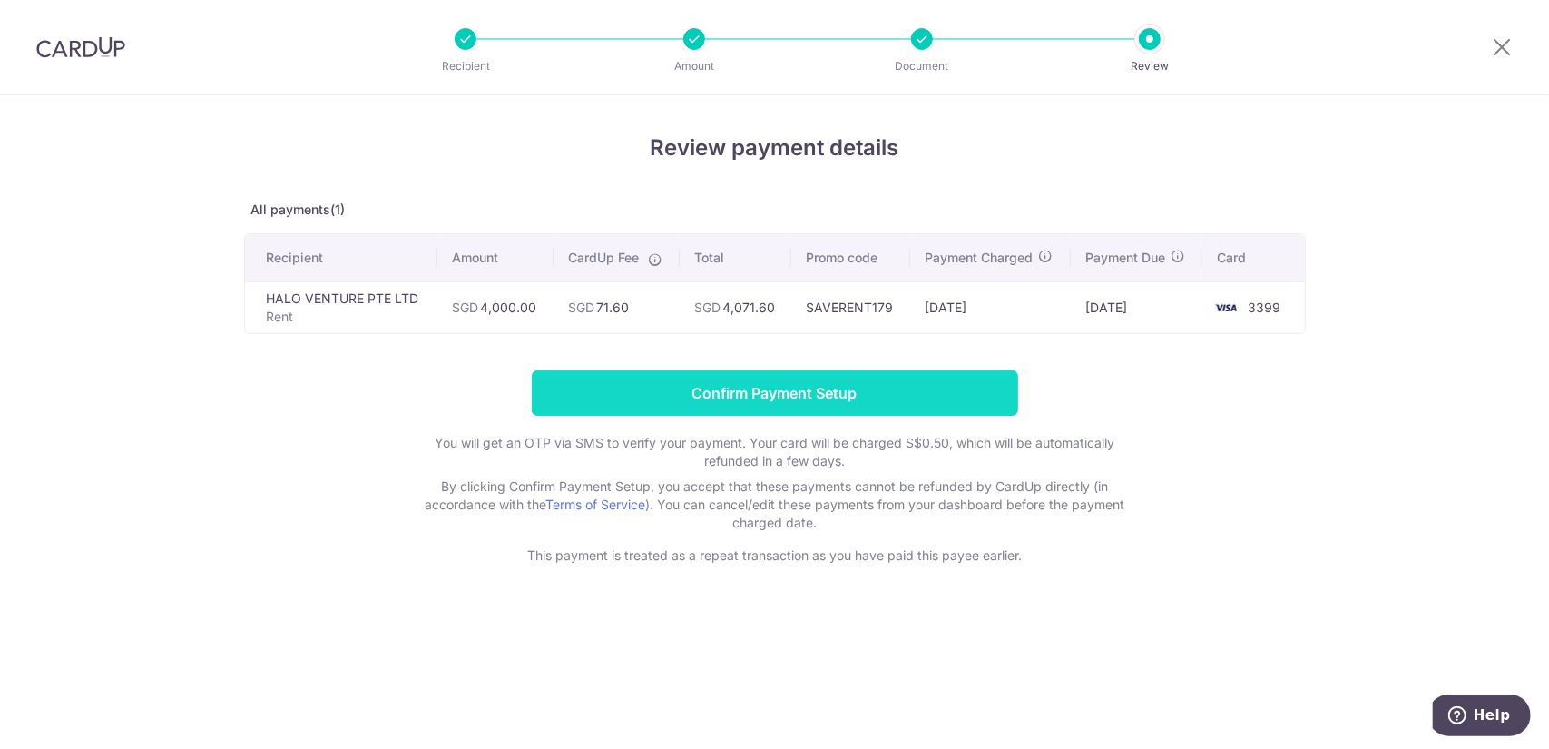
click at [714, 392] on input "Confirm Payment Setup" at bounding box center [775, 392] width 486 height 45
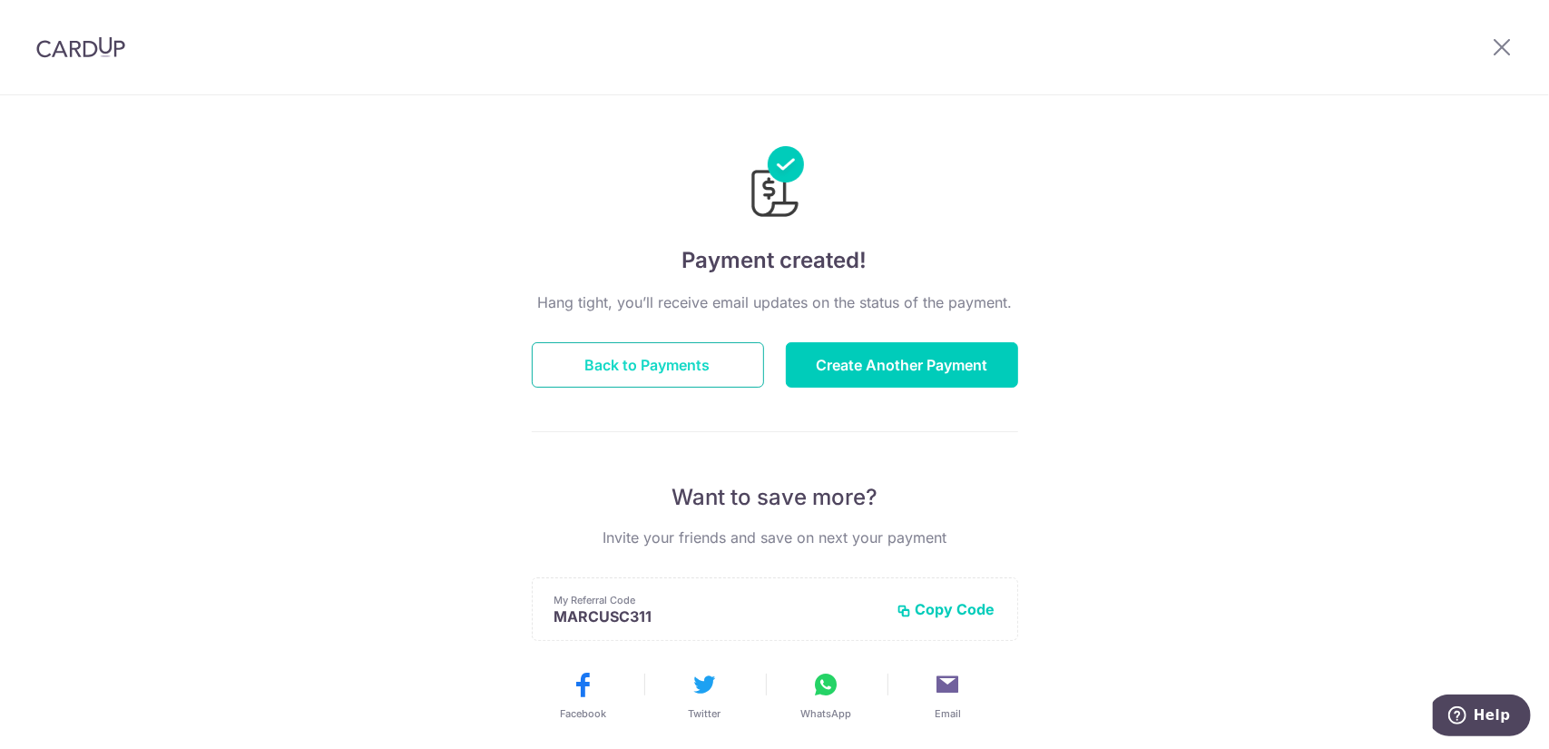
click at [702, 357] on button "Back to Payments" at bounding box center [648, 364] width 232 height 45
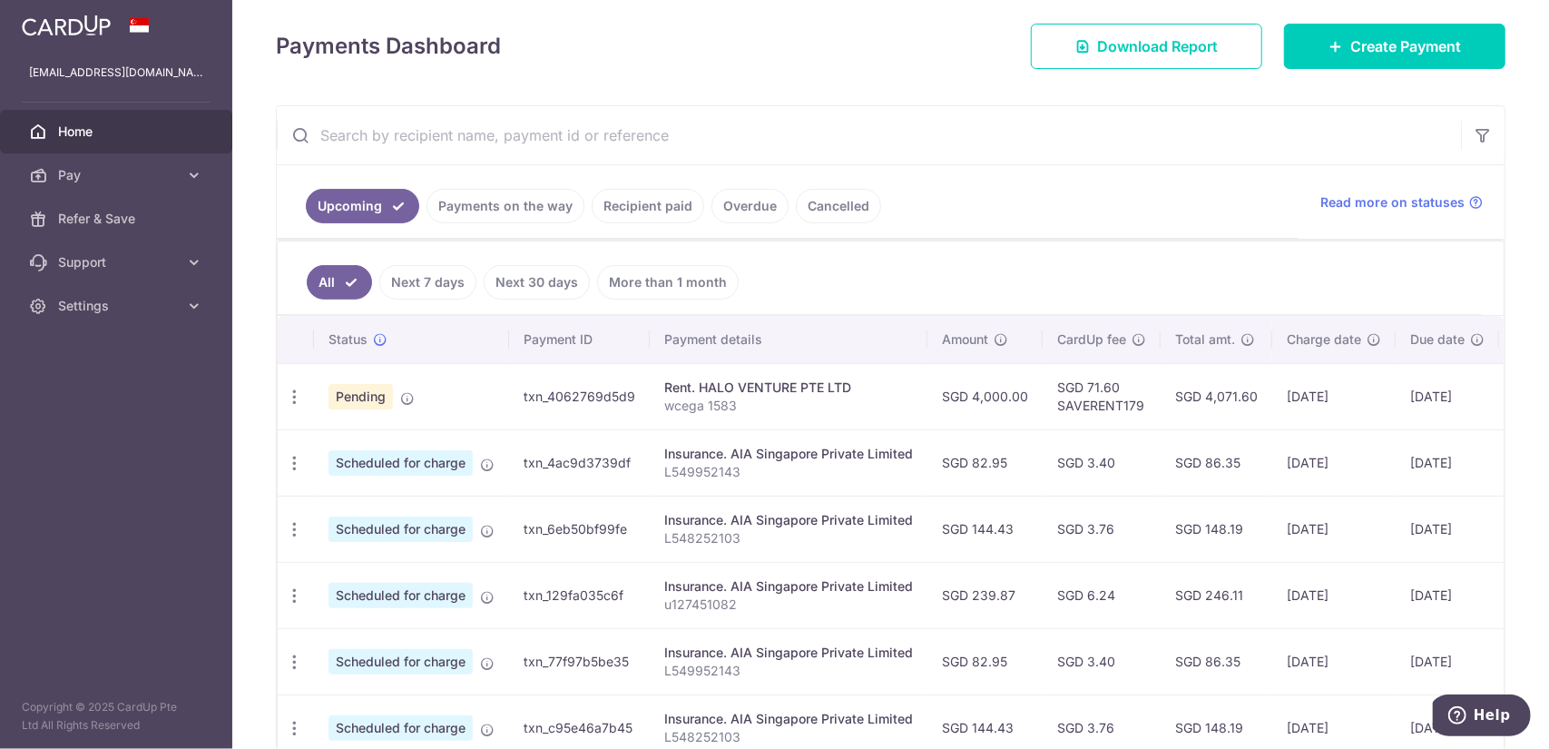
scroll to position [272, 0]
